Goal: Task Accomplishment & Management: Complete application form

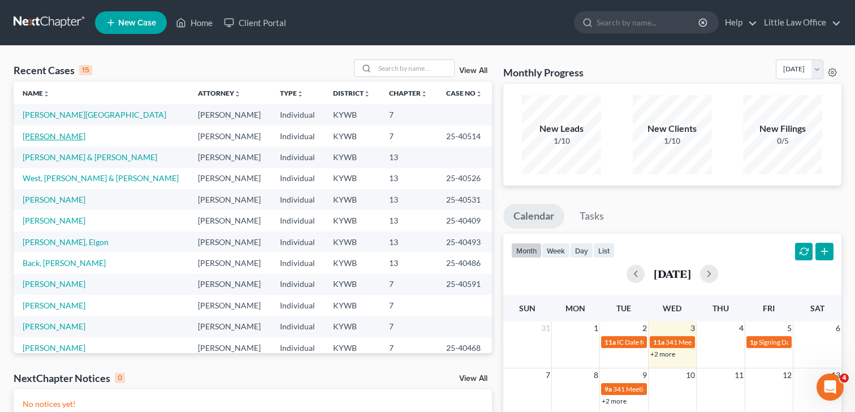
click at [57, 137] on link "[PERSON_NAME]" at bounding box center [54, 136] width 63 height 10
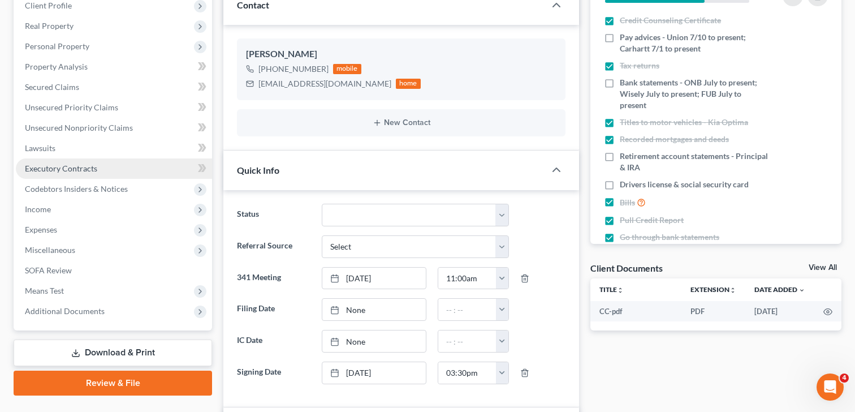
scroll to position [169, 0]
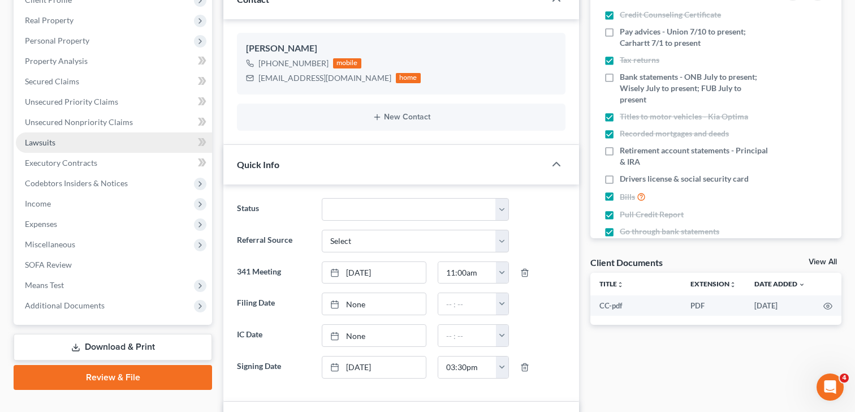
click at [53, 144] on span "Lawsuits" at bounding box center [40, 142] width 31 height 10
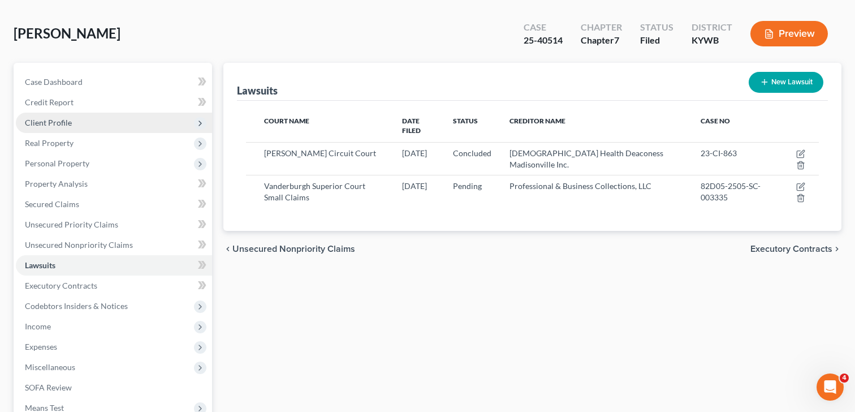
scroll to position [47, 0]
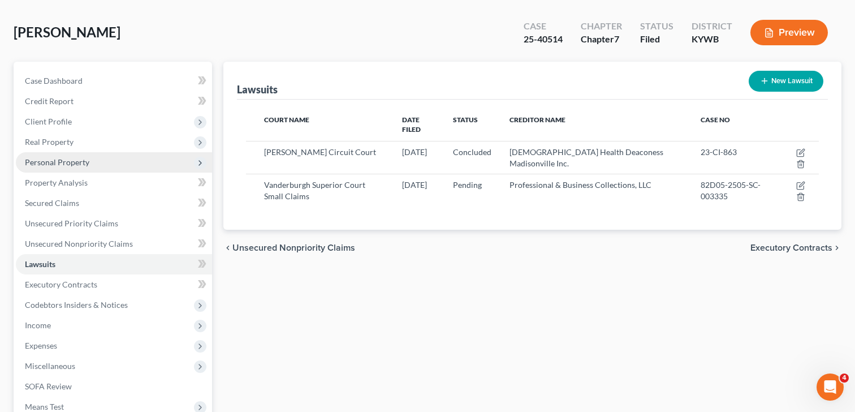
click at [88, 156] on span "Personal Property" at bounding box center [114, 162] width 196 height 20
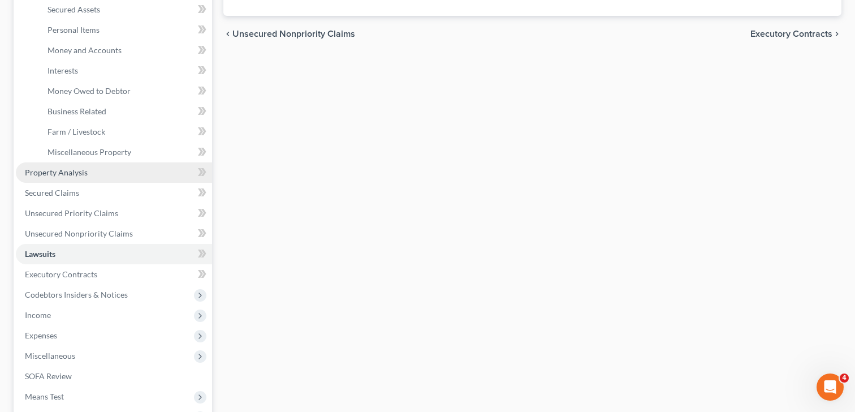
scroll to position [267, 0]
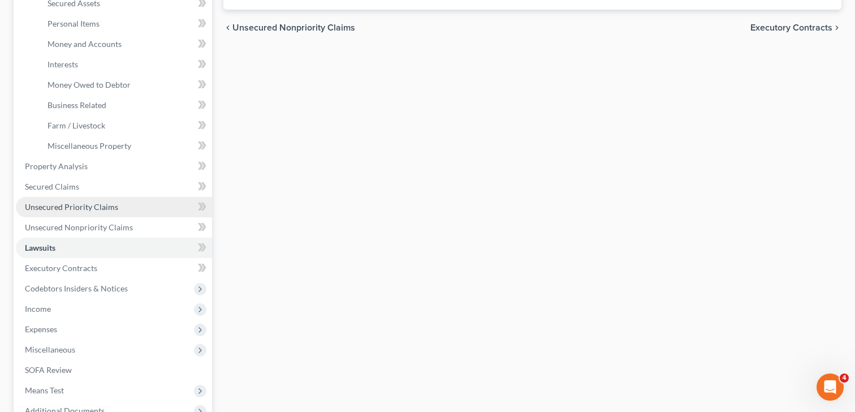
click at [99, 212] on link "Unsecured Priority Claims" at bounding box center [114, 207] width 196 height 20
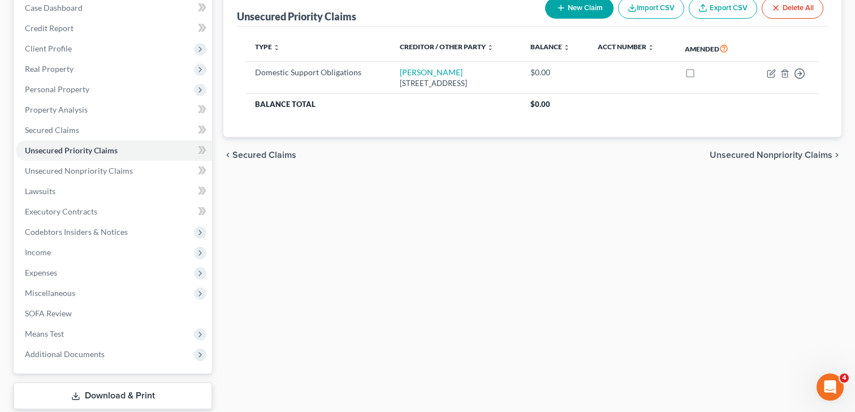
scroll to position [122, 0]
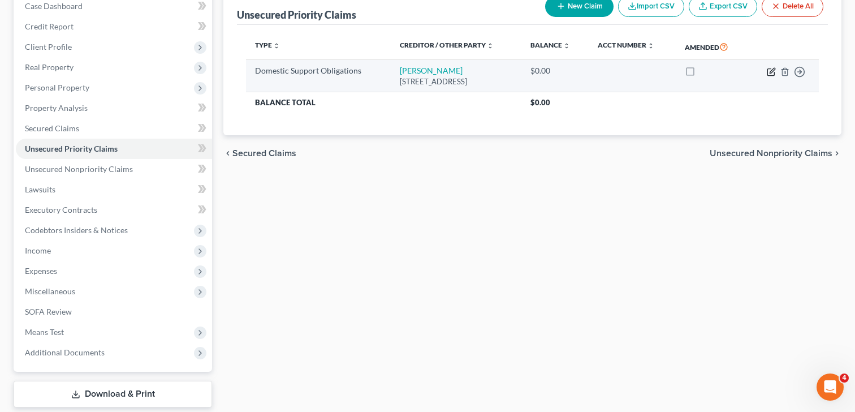
click at [769, 72] on icon "button" at bounding box center [771, 71] width 9 height 9
select select "18"
select select "0"
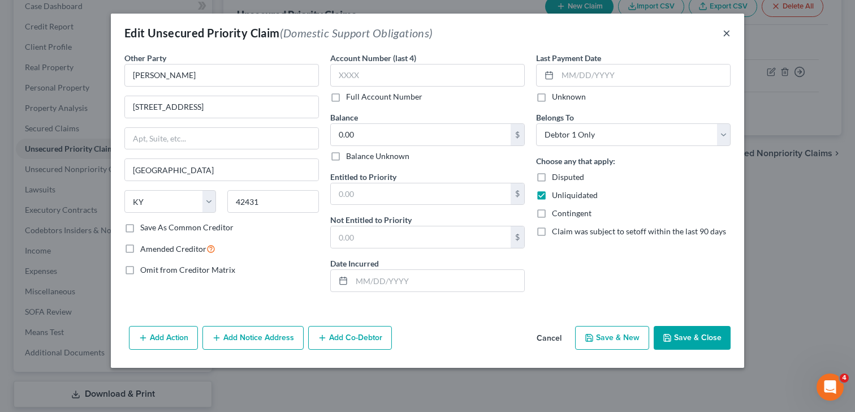
click at [723, 34] on button "×" at bounding box center [727, 33] width 8 height 14
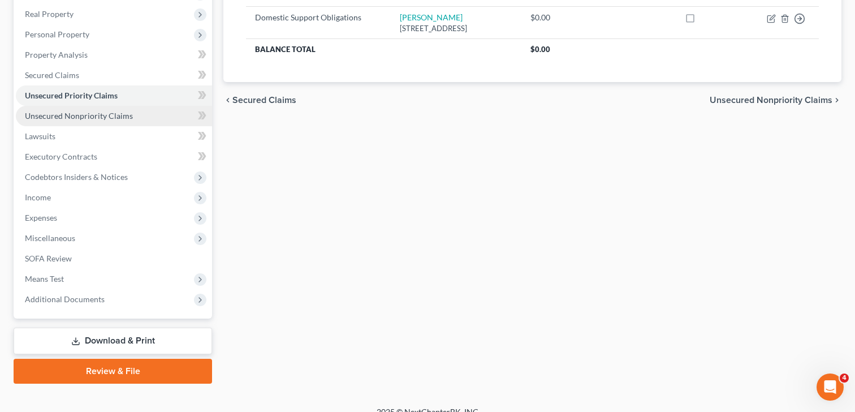
scroll to position [189, 0]
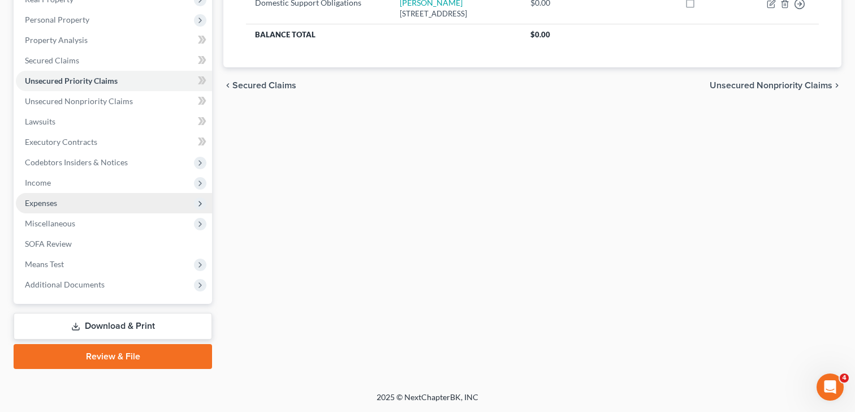
click at [83, 201] on span "Expenses" at bounding box center [114, 203] width 196 height 20
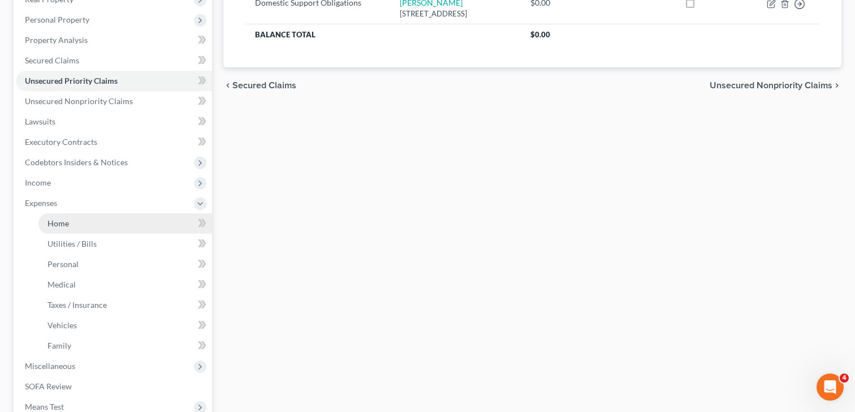
click at [88, 227] on link "Home" at bounding box center [125, 223] width 174 height 20
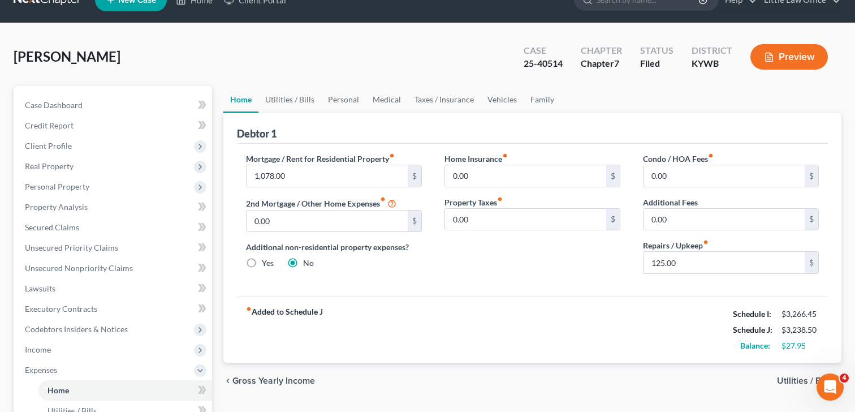
scroll to position [40, 0]
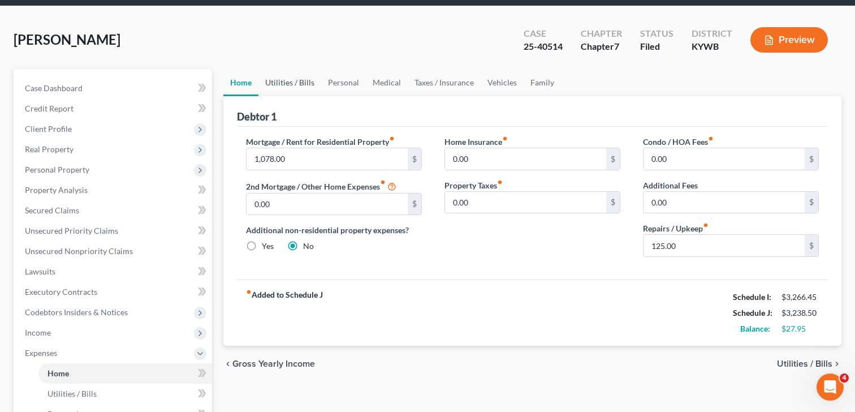
click at [293, 86] on link "Utilities / Bills" at bounding box center [289, 82] width 63 height 27
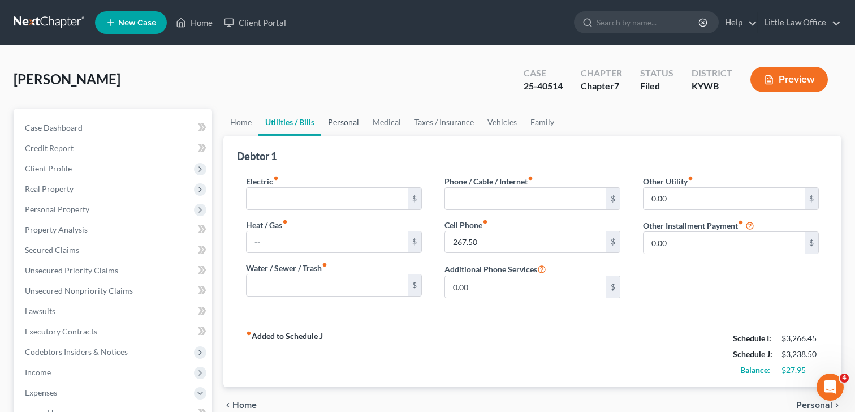
click at [346, 124] on link "Personal" at bounding box center [343, 122] width 45 height 27
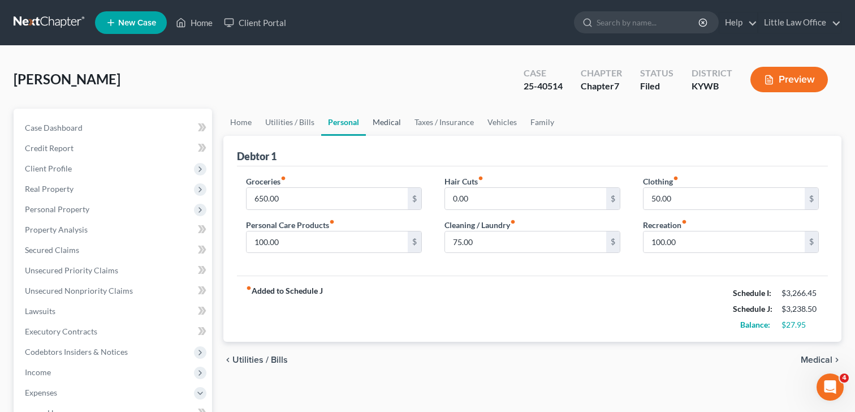
click at [385, 123] on link "Medical" at bounding box center [387, 122] width 42 height 27
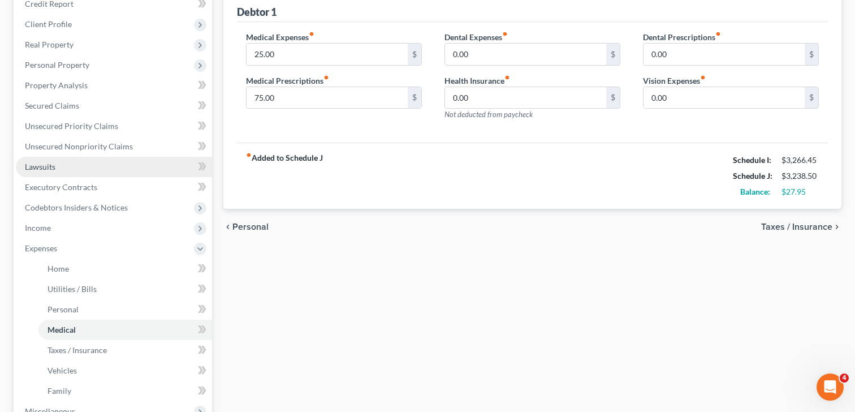
scroll to position [168, 0]
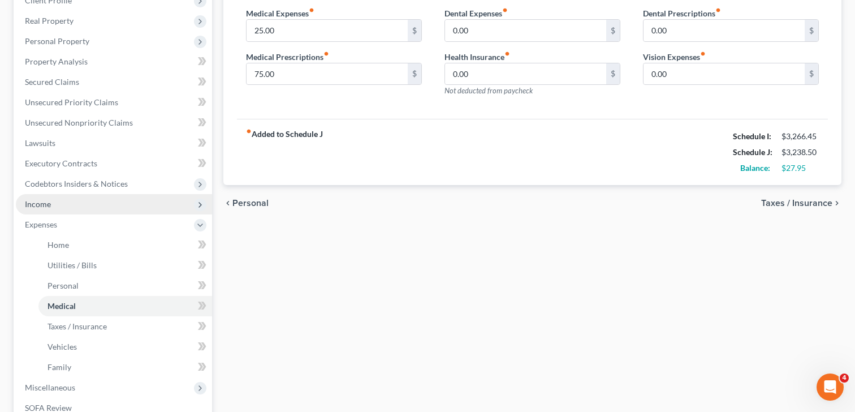
click at [52, 209] on span "Income" at bounding box center [114, 204] width 196 height 20
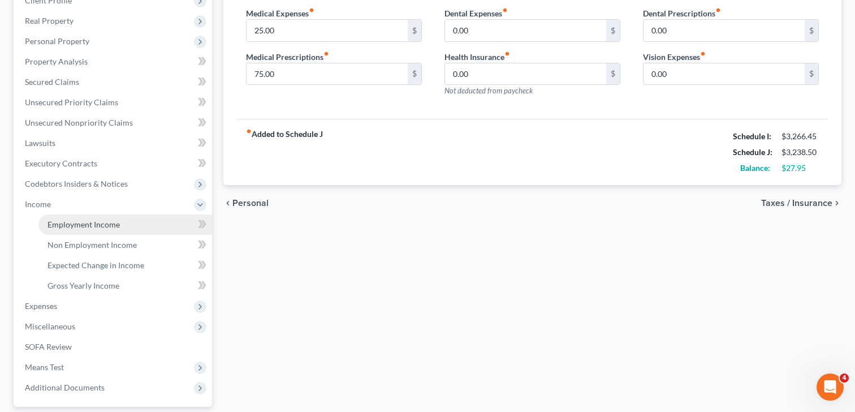
click at [109, 222] on span "Employment Income" at bounding box center [84, 224] width 72 height 10
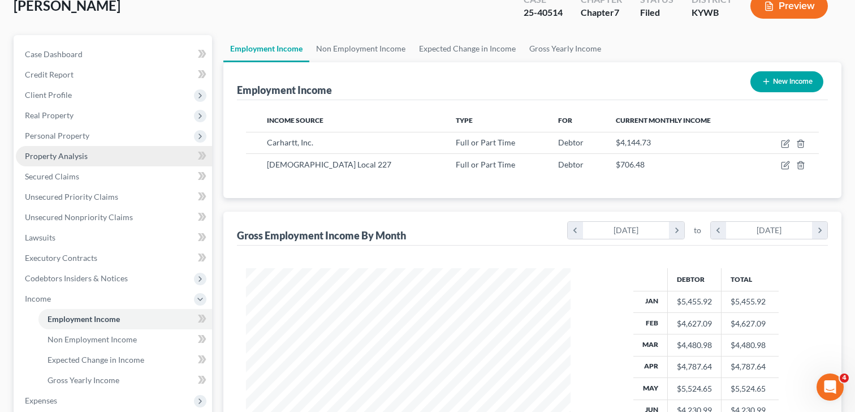
scroll to position [83, 0]
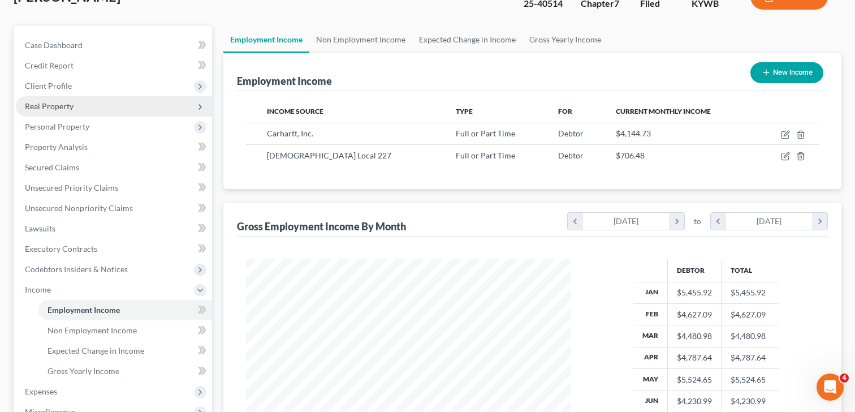
click at [72, 109] on span "Real Property" at bounding box center [49, 106] width 49 height 10
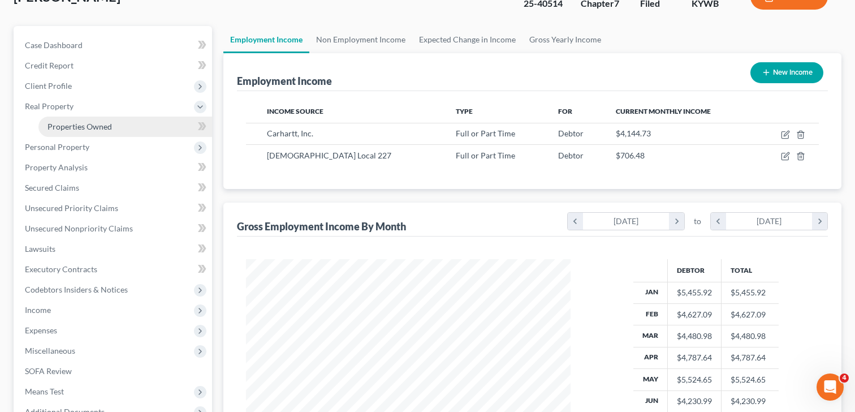
click at [79, 127] on span "Properties Owned" at bounding box center [80, 127] width 64 height 10
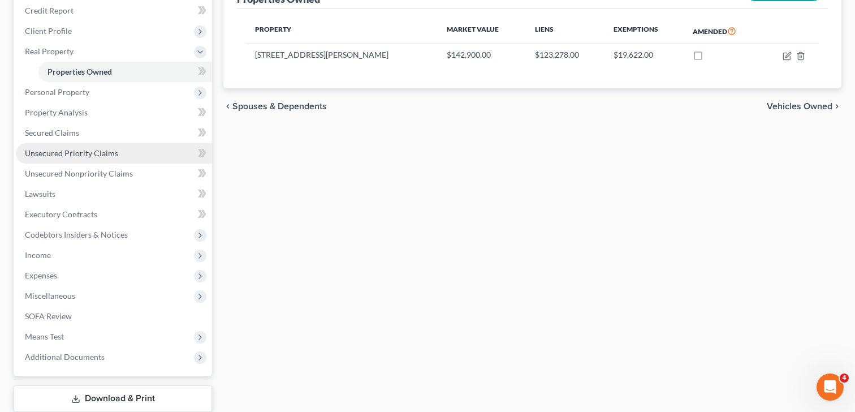
scroll to position [140, 0]
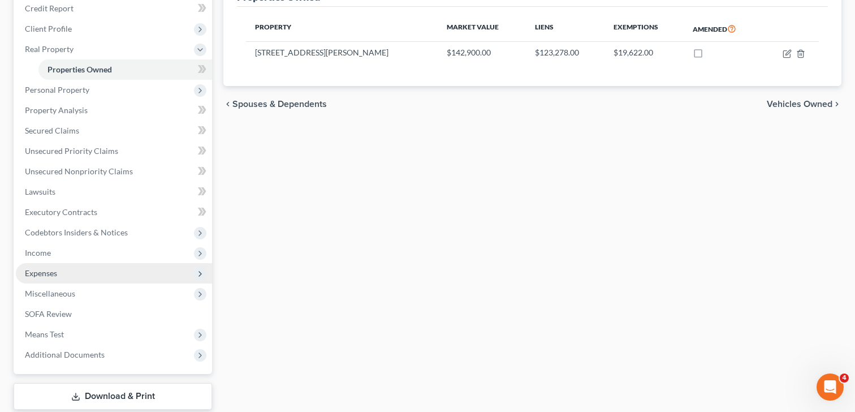
click at [88, 281] on span "Expenses" at bounding box center [114, 273] width 196 height 20
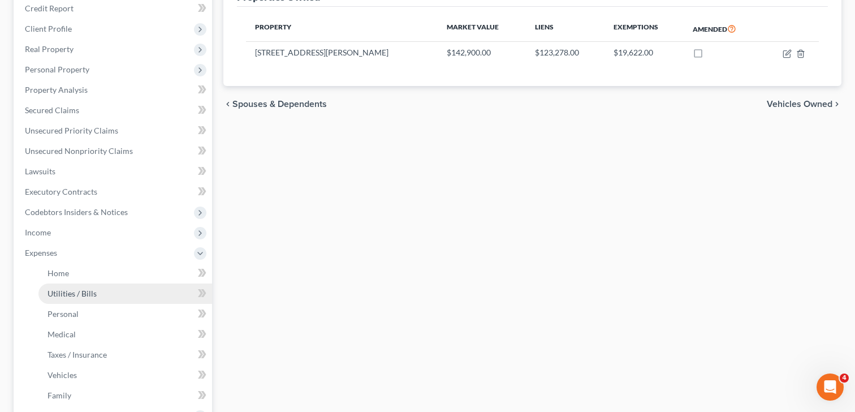
click at [92, 292] on span "Utilities / Bills" at bounding box center [72, 293] width 49 height 10
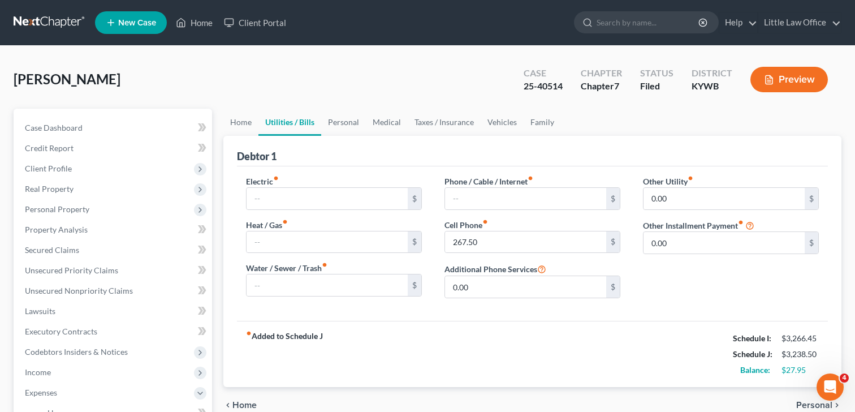
scroll to position [140, 0]
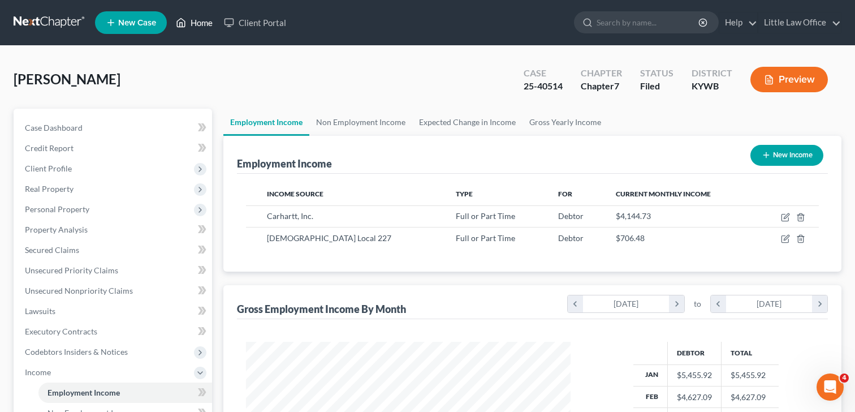
click at [187, 23] on link "Home" at bounding box center [194, 22] width 48 height 20
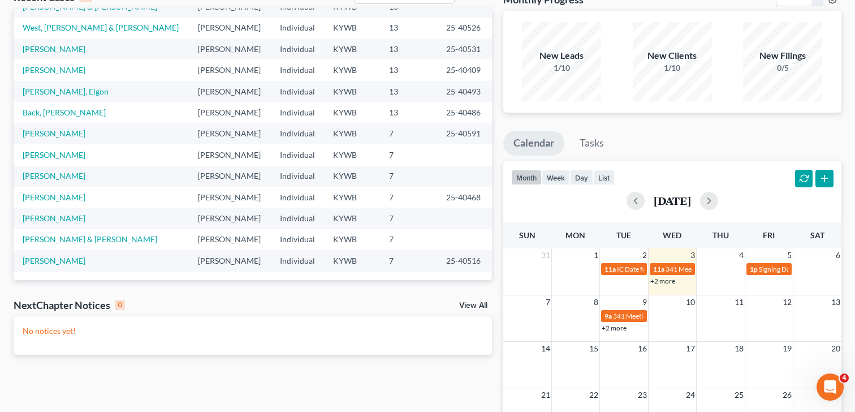
scroll to position [78, 0]
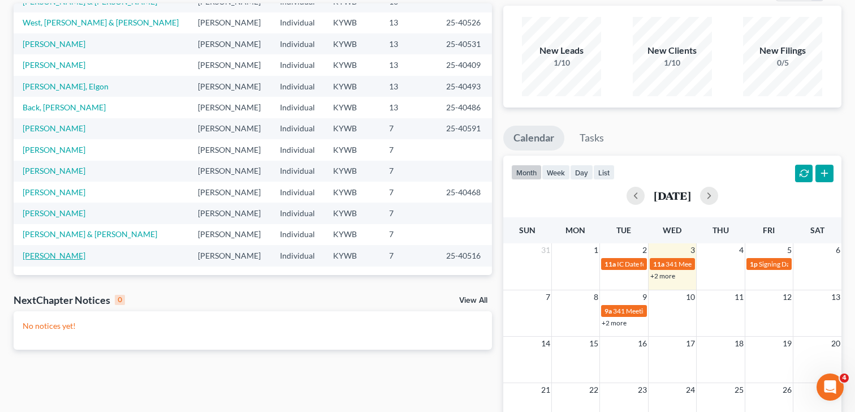
click at [85, 255] on link "[PERSON_NAME]" at bounding box center [54, 256] width 63 height 10
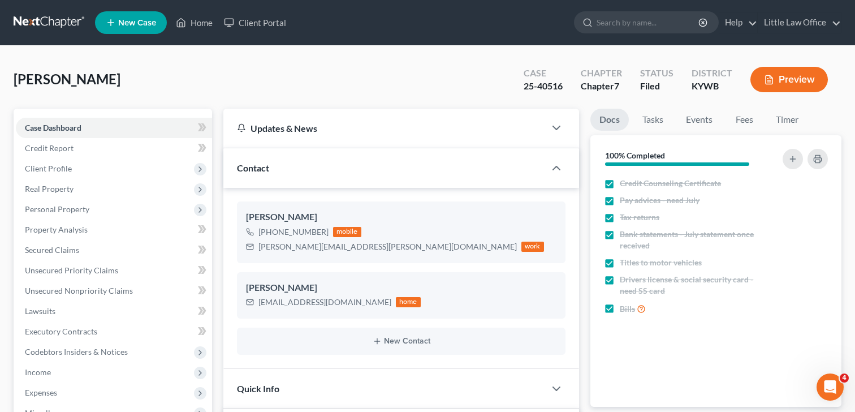
scroll to position [2061, 0]
click at [52, 170] on span "Client Profile" at bounding box center [48, 168] width 47 height 10
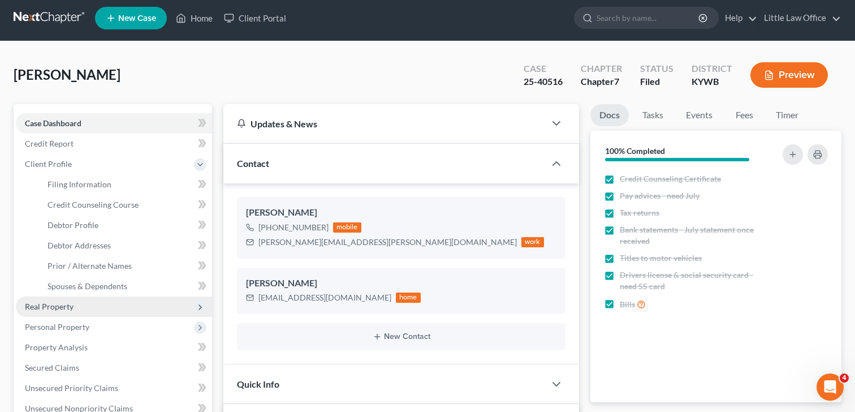
click at [63, 315] on span "Real Property" at bounding box center [114, 306] width 196 height 20
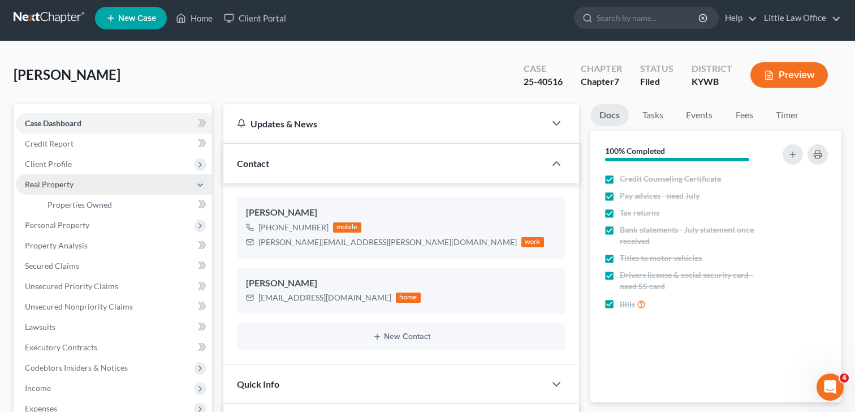
scroll to position [5, 0]
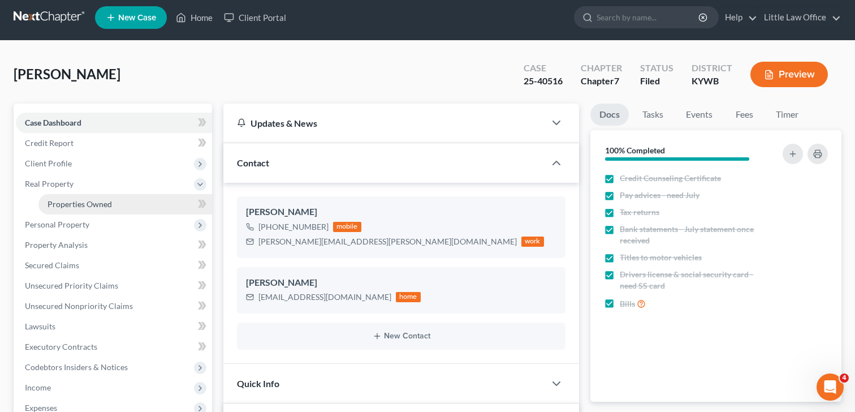
click at [74, 208] on span "Properties Owned" at bounding box center [80, 204] width 64 height 10
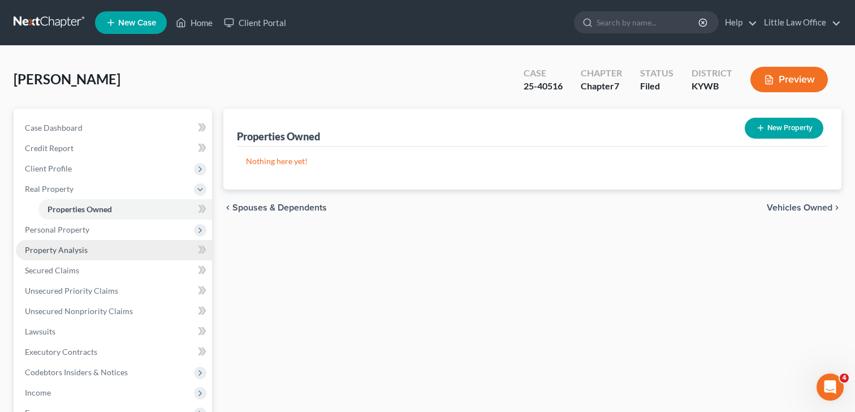
click at [65, 251] on span "Property Analysis" at bounding box center [56, 250] width 63 height 10
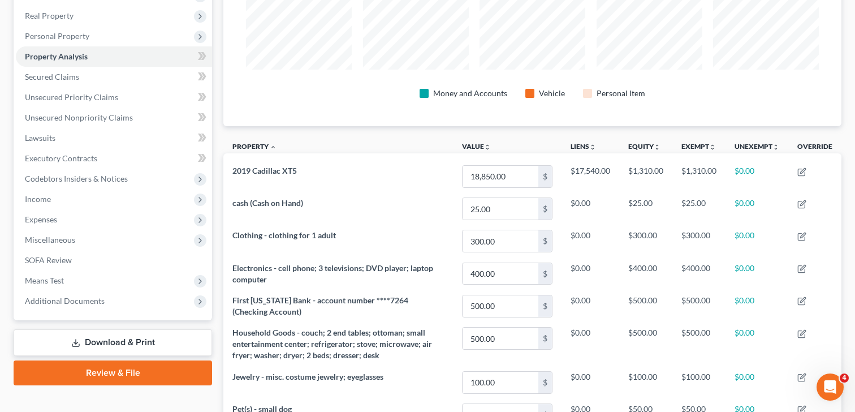
scroll to position [162, 0]
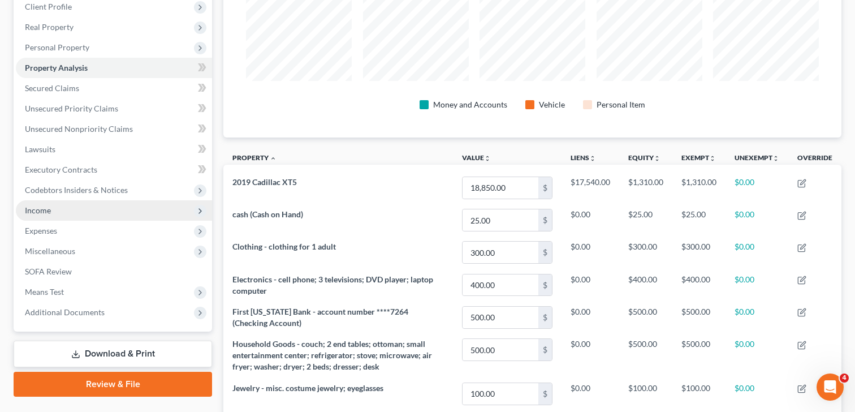
click at [79, 213] on span "Income" at bounding box center [114, 210] width 196 height 20
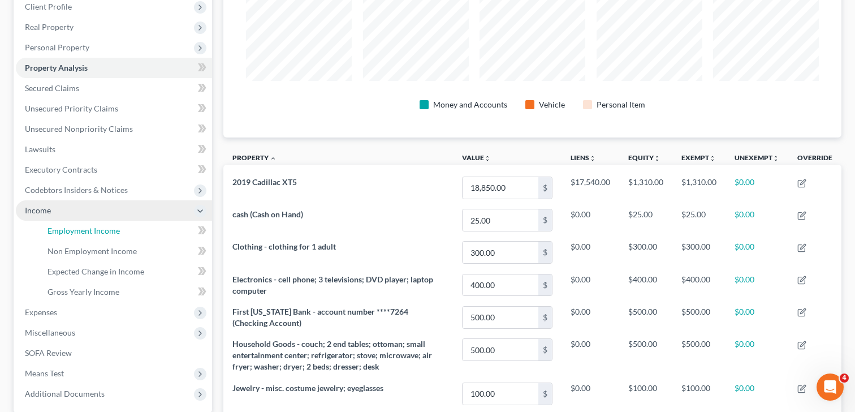
drag, startPoint x: 79, startPoint y: 226, endPoint x: 149, endPoint y: 212, distance: 71.5
click at [79, 226] on span "Employment Income" at bounding box center [84, 231] width 72 height 10
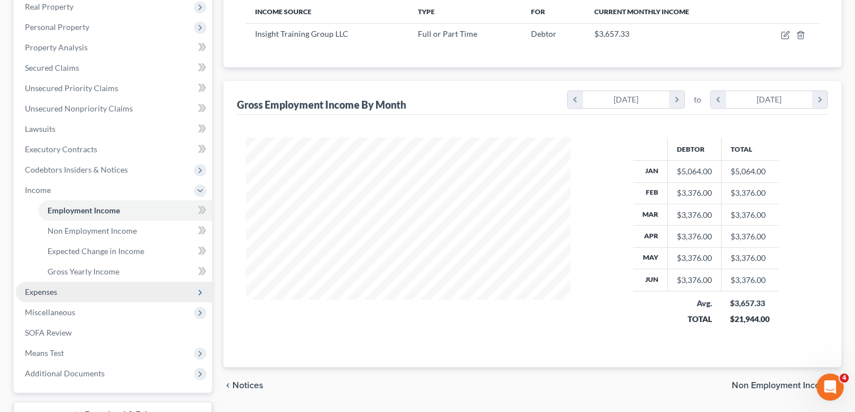
scroll to position [184, 0]
click at [61, 290] on span "Expenses" at bounding box center [114, 290] width 196 height 20
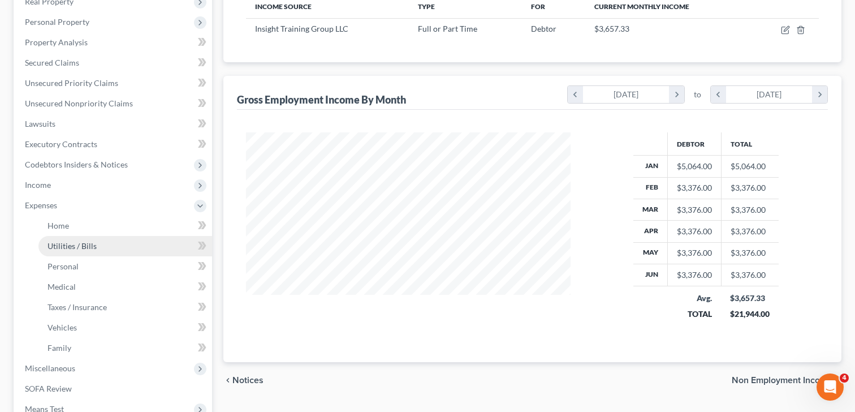
scroll to position [187, 0]
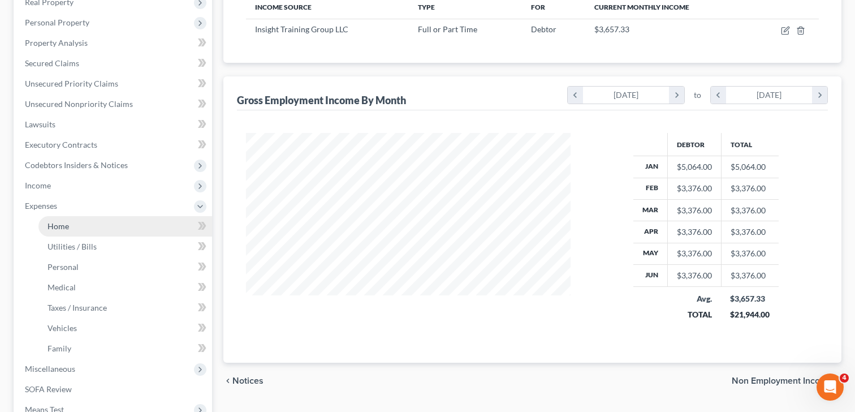
click at [102, 230] on link "Home" at bounding box center [125, 226] width 174 height 20
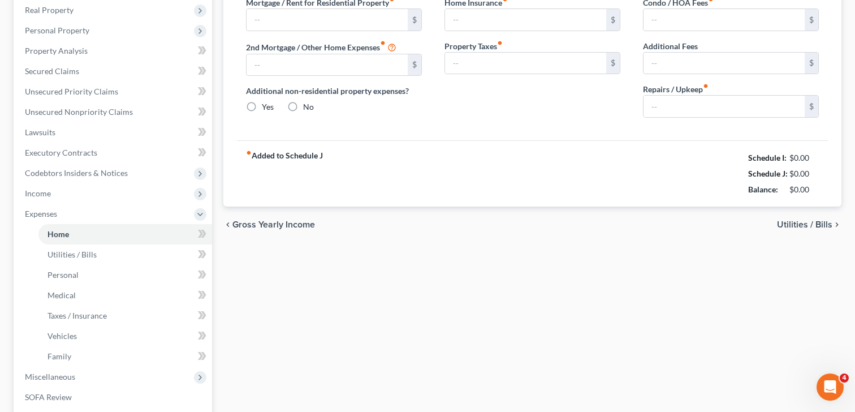
type input "0.00"
radio input "true"
type input "0.00"
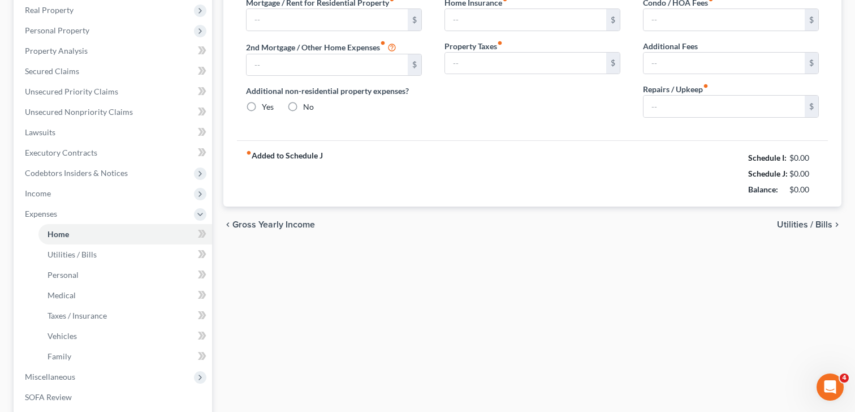
type input "0.00"
type input "125.00"
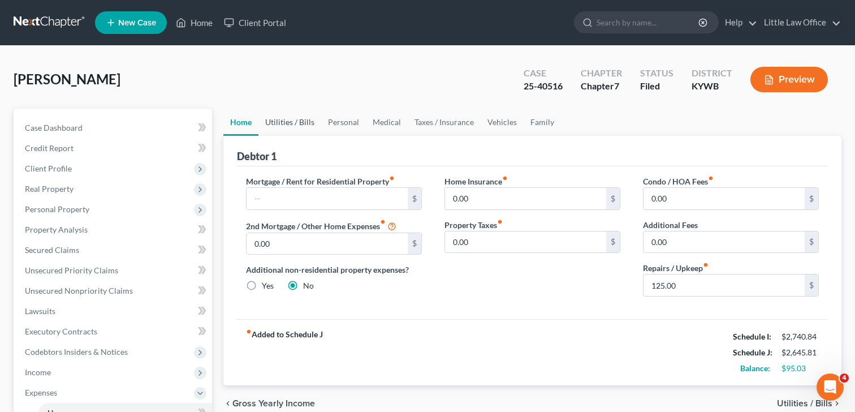
click at [301, 124] on link "Utilities / Bills" at bounding box center [289, 122] width 63 height 27
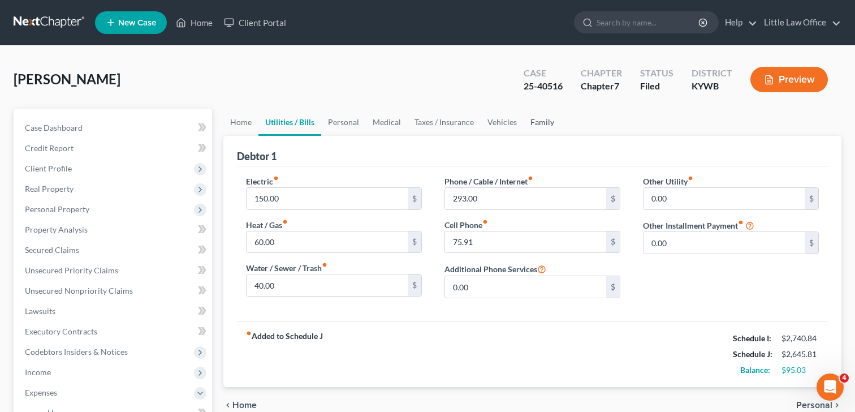
click at [536, 119] on link "Family" at bounding box center [542, 122] width 37 height 27
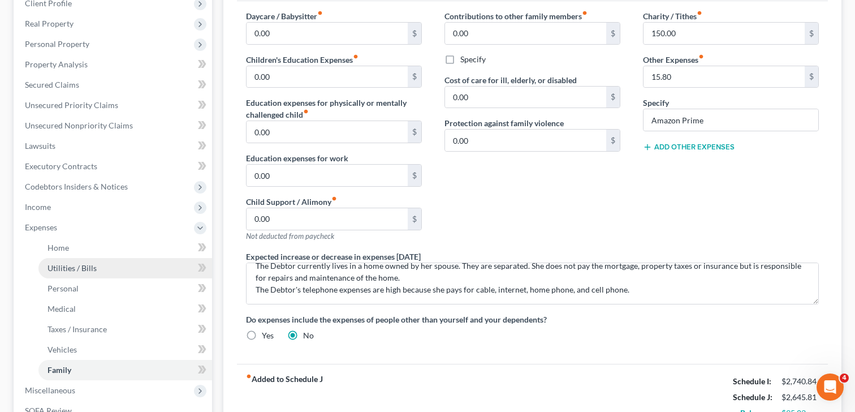
scroll to position [166, 0]
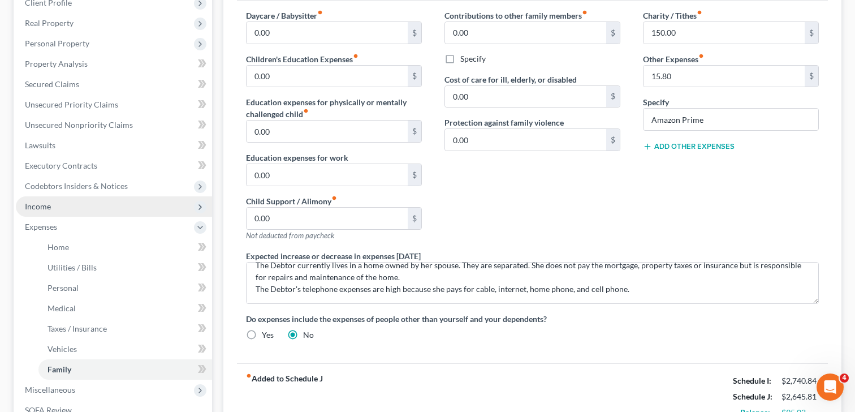
click at [58, 210] on span "Income" at bounding box center [114, 206] width 196 height 20
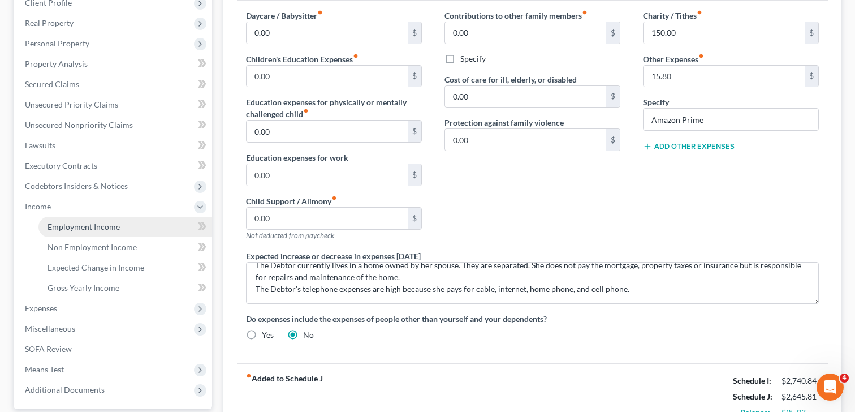
click at [114, 234] on link "Employment Income" at bounding box center [125, 227] width 174 height 20
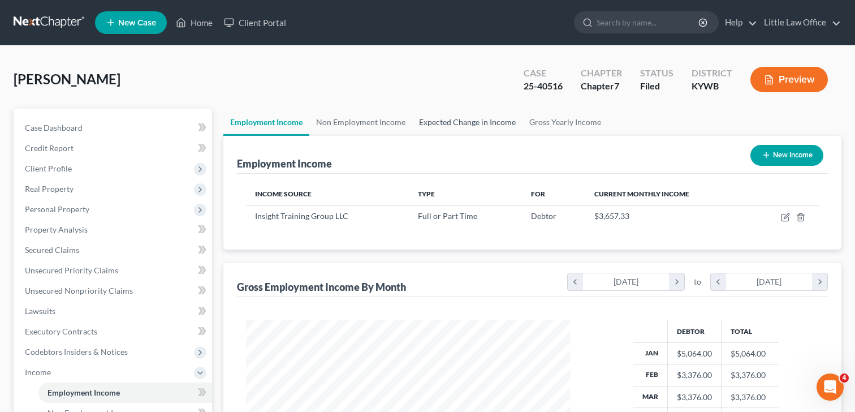
scroll to position [203, 348]
click at [436, 120] on link "Expected Change in Income" at bounding box center [467, 122] width 110 height 27
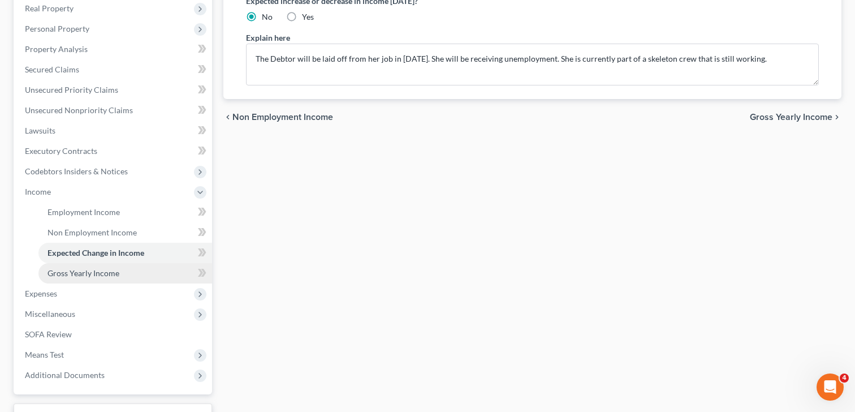
scroll to position [181, 0]
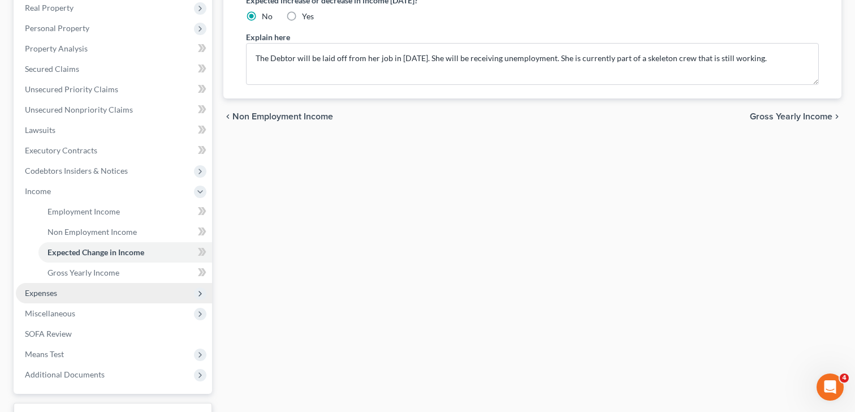
click at [84, 295] on span "Expenses" at bounding box center [114, 293] width 196 height 20
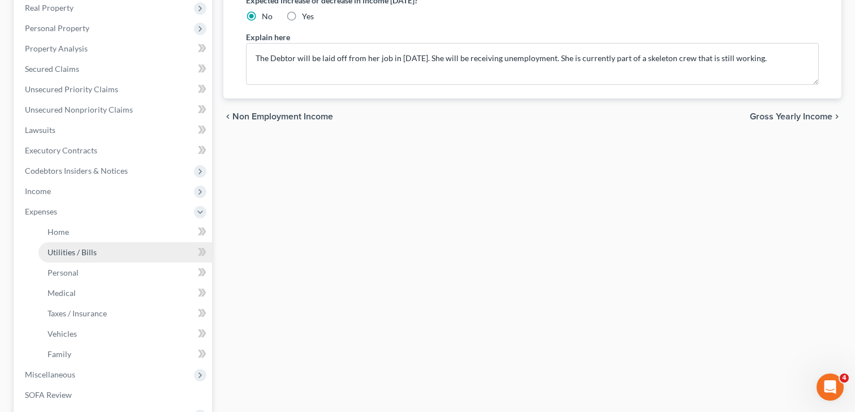
click at [90, 248] on span "Utilities / Bills" at bounding box center [72, 252] width 49 height 10
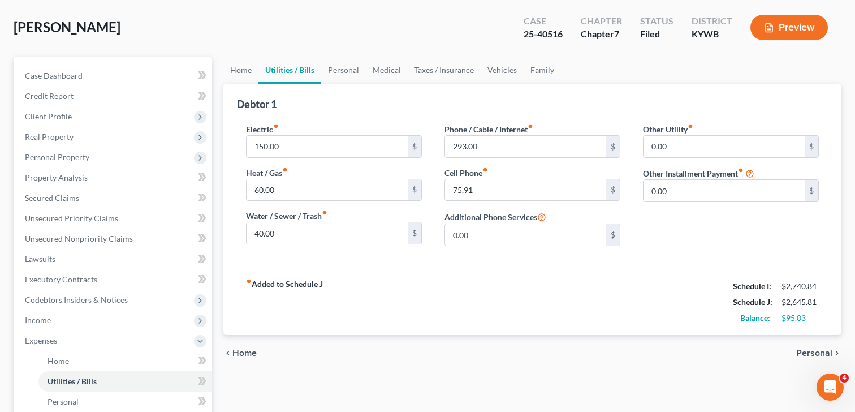
scroll to position [53, 0]
